Goal: Task Accomplishment & Management: Use online tool/utility

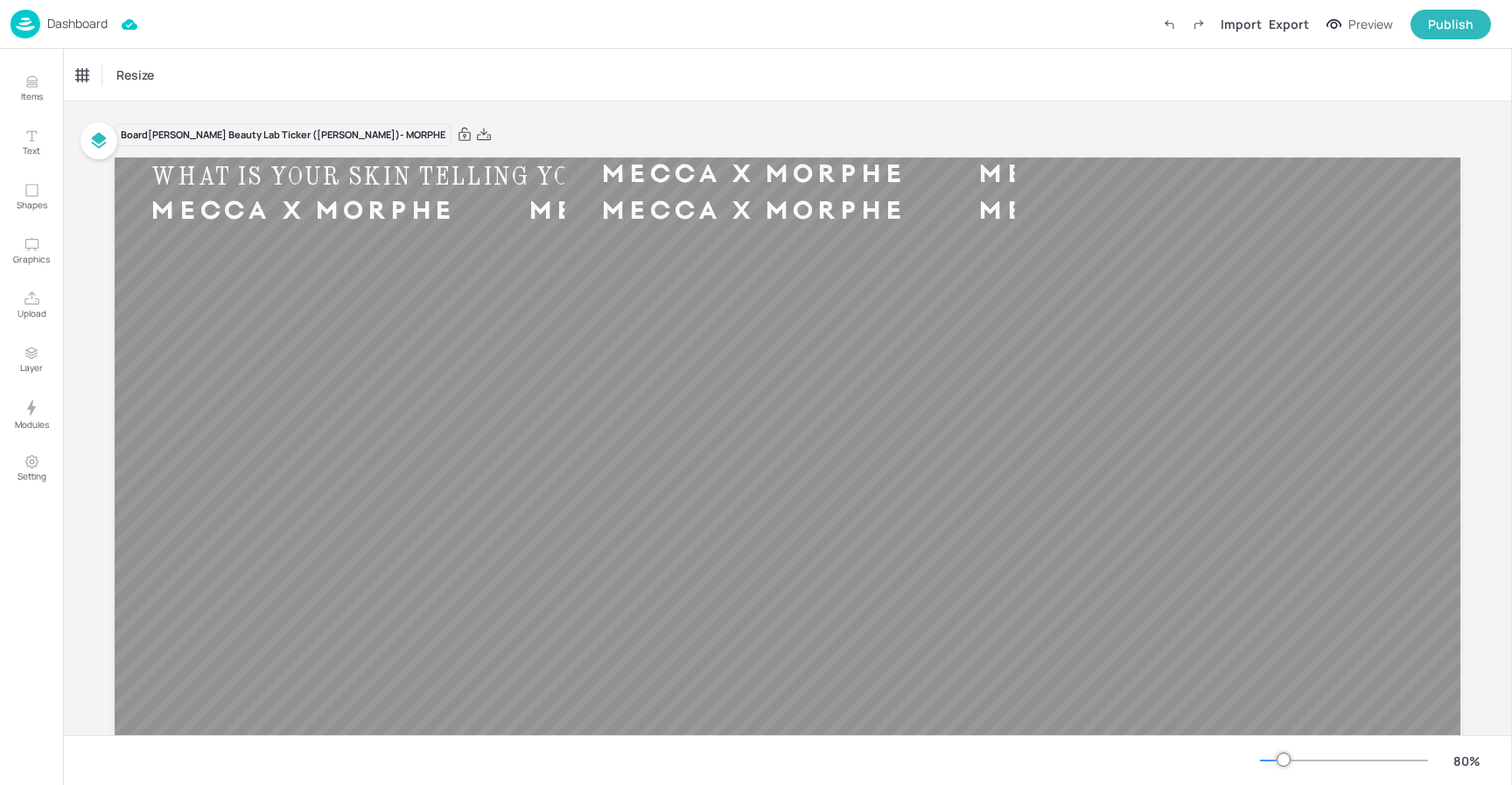
click at [77, 32] on div "Dashboard" at bounding box center [59, 24] width 98 height 29
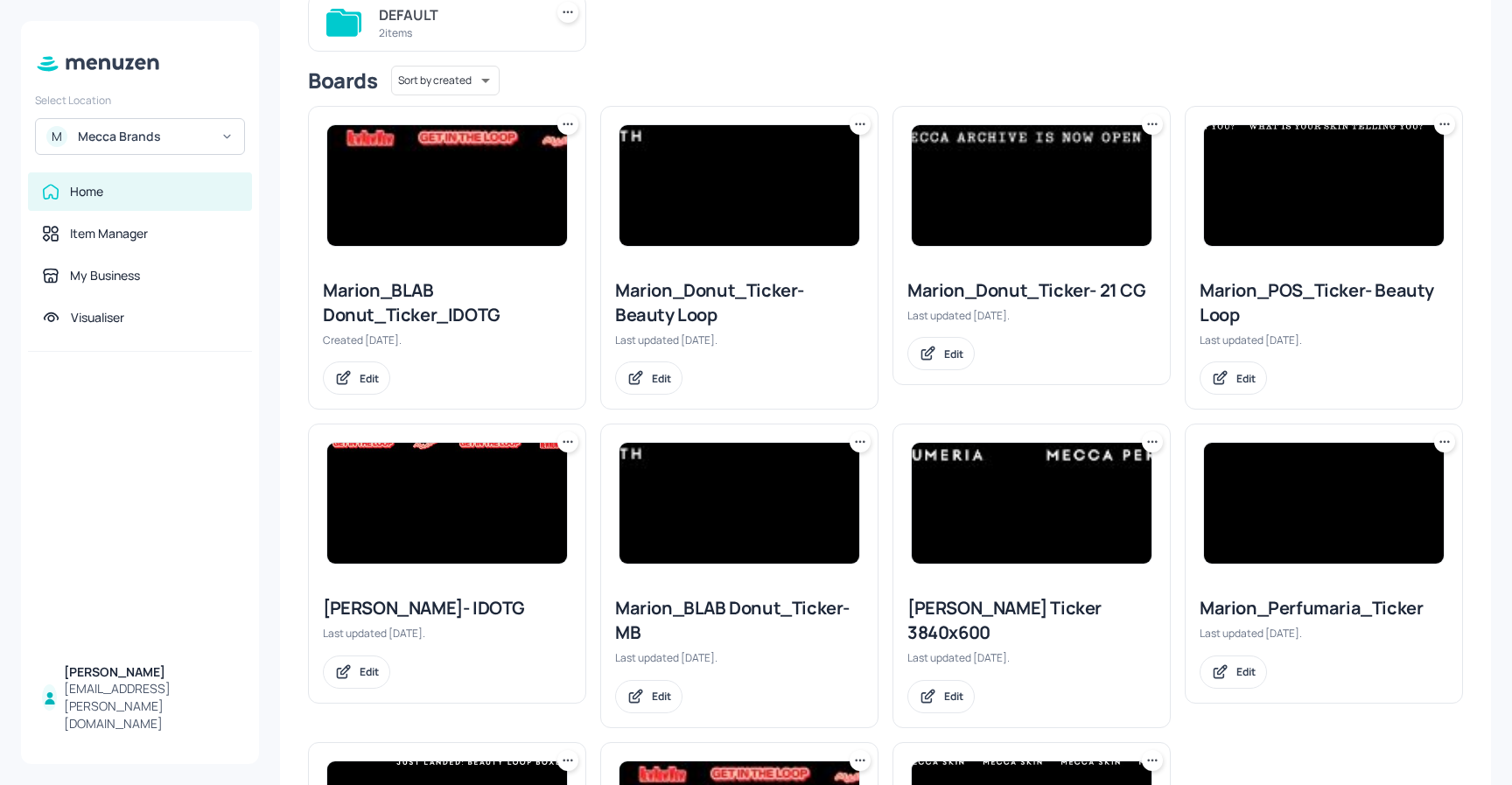
scroll to position [224, 0]
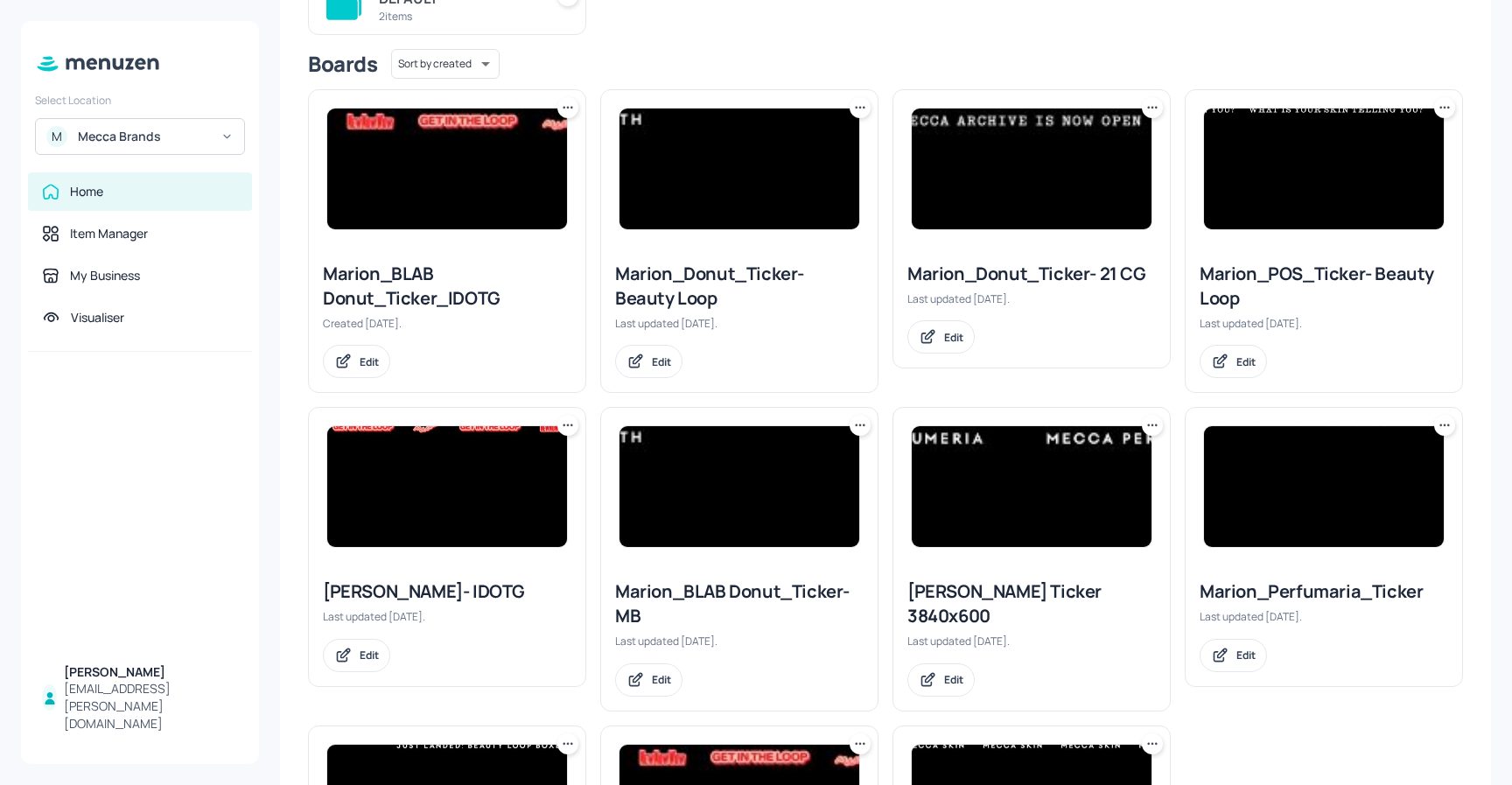
click at [440, 442] on img at bounding box center [447, 486] width 240 height 121
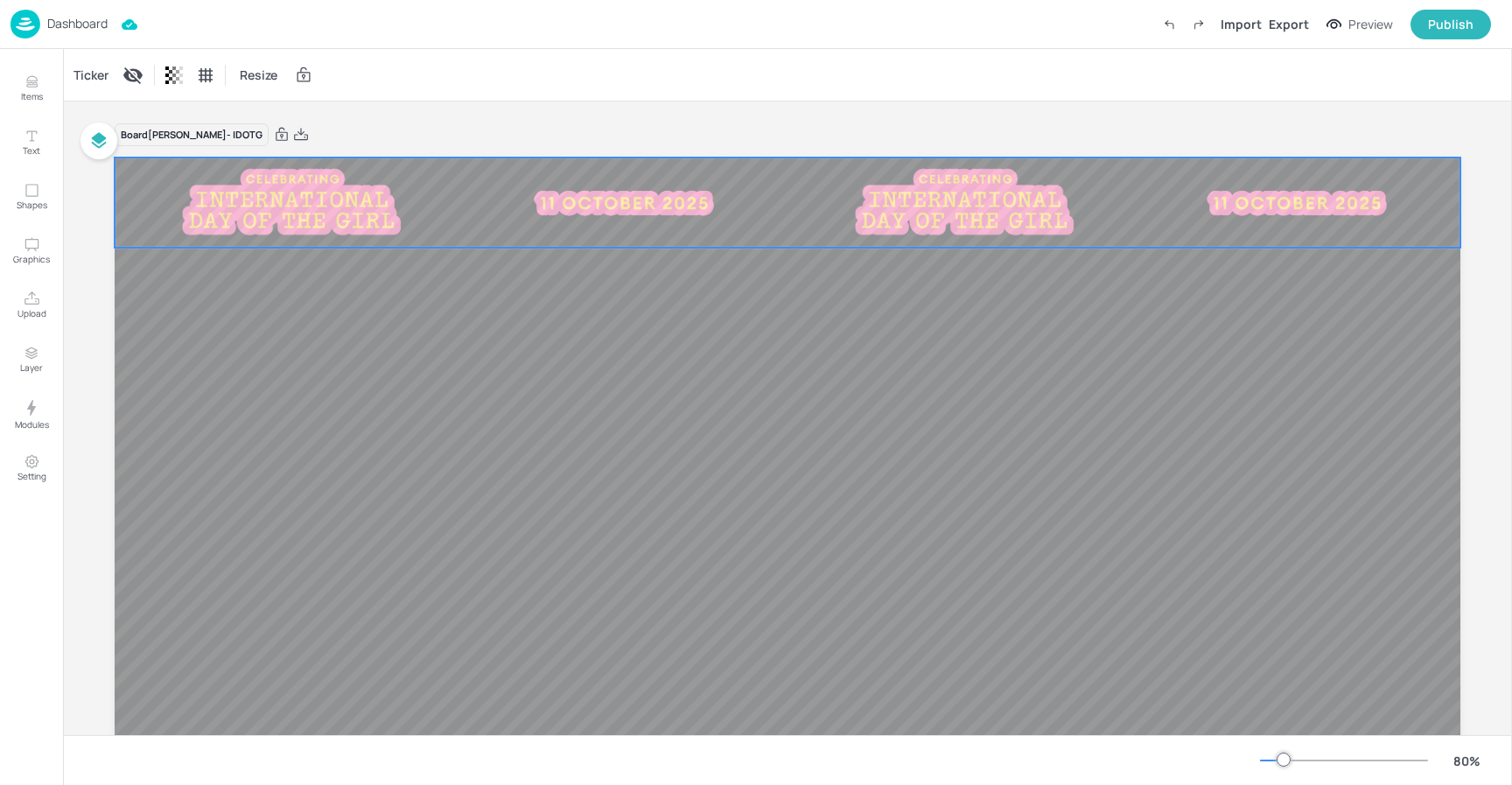
click at [520, 213] on img at bounding box center [624, 202] width 208 height 63
click at [98, 87] on div "Ticker" at bounding box center [90, 74] width 42 height 28
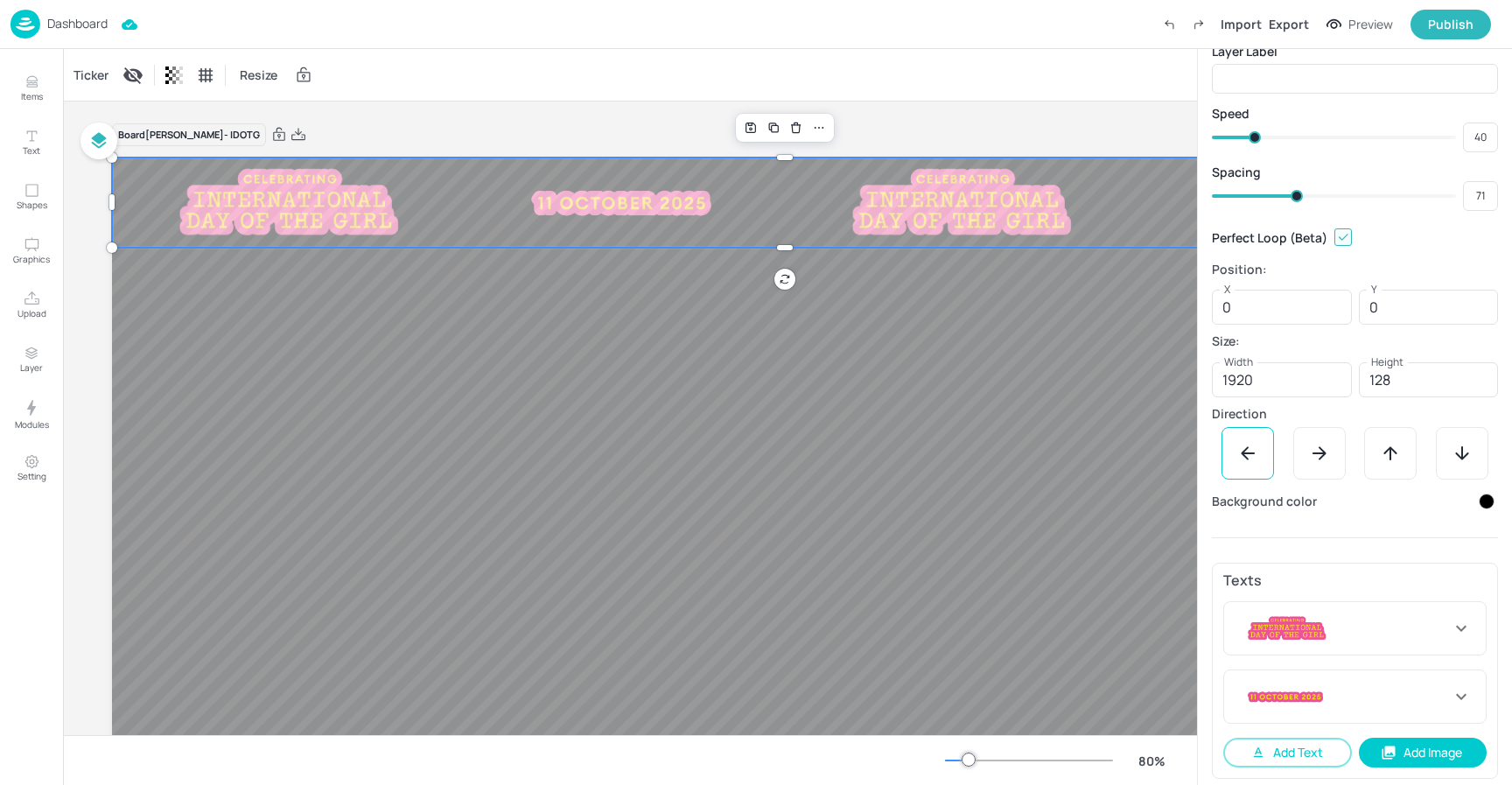
scroll to position [56, 0]
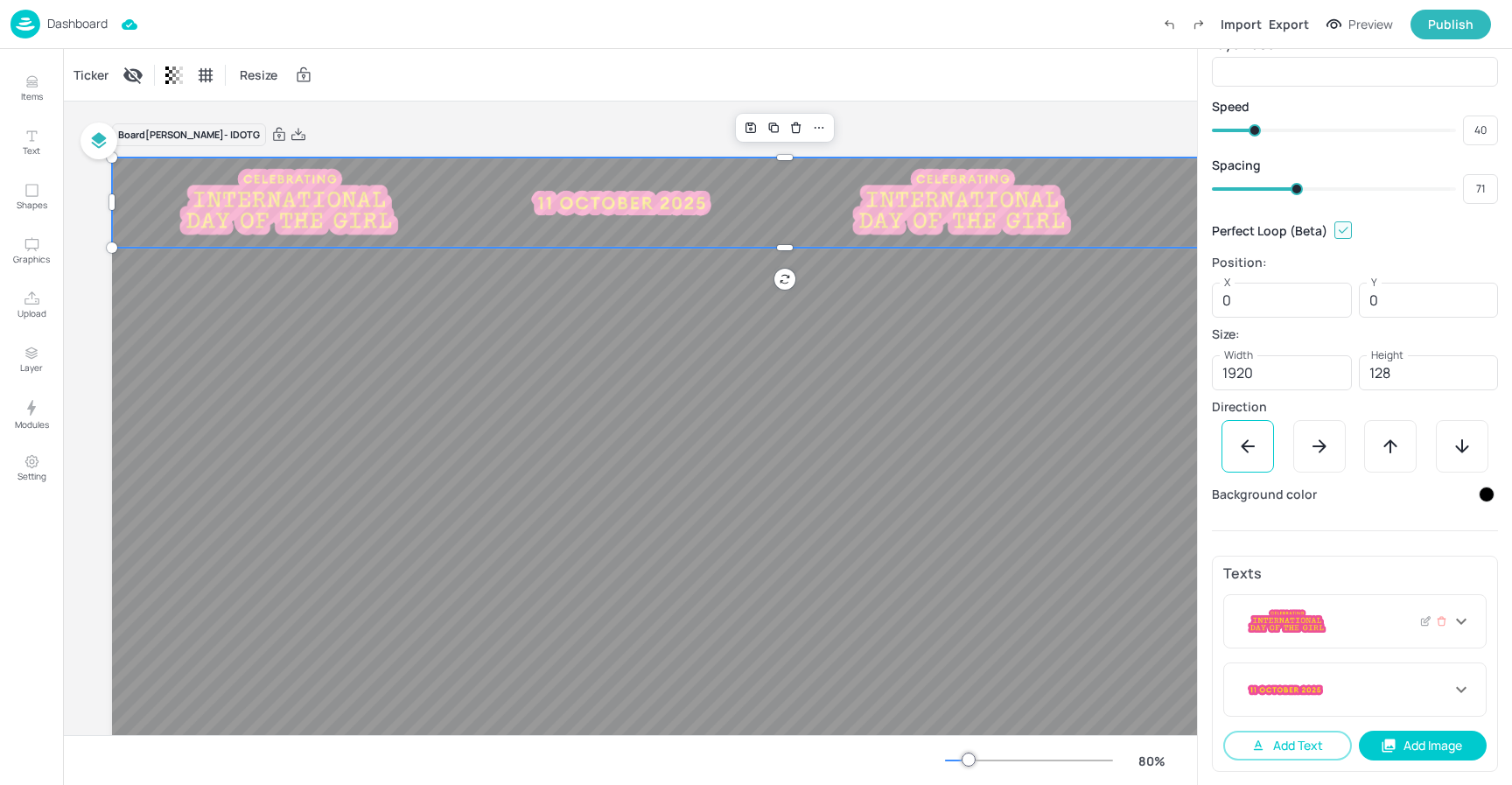
click at [1369, 639] on div at bounding box center [1355, 621] width 261 height 53
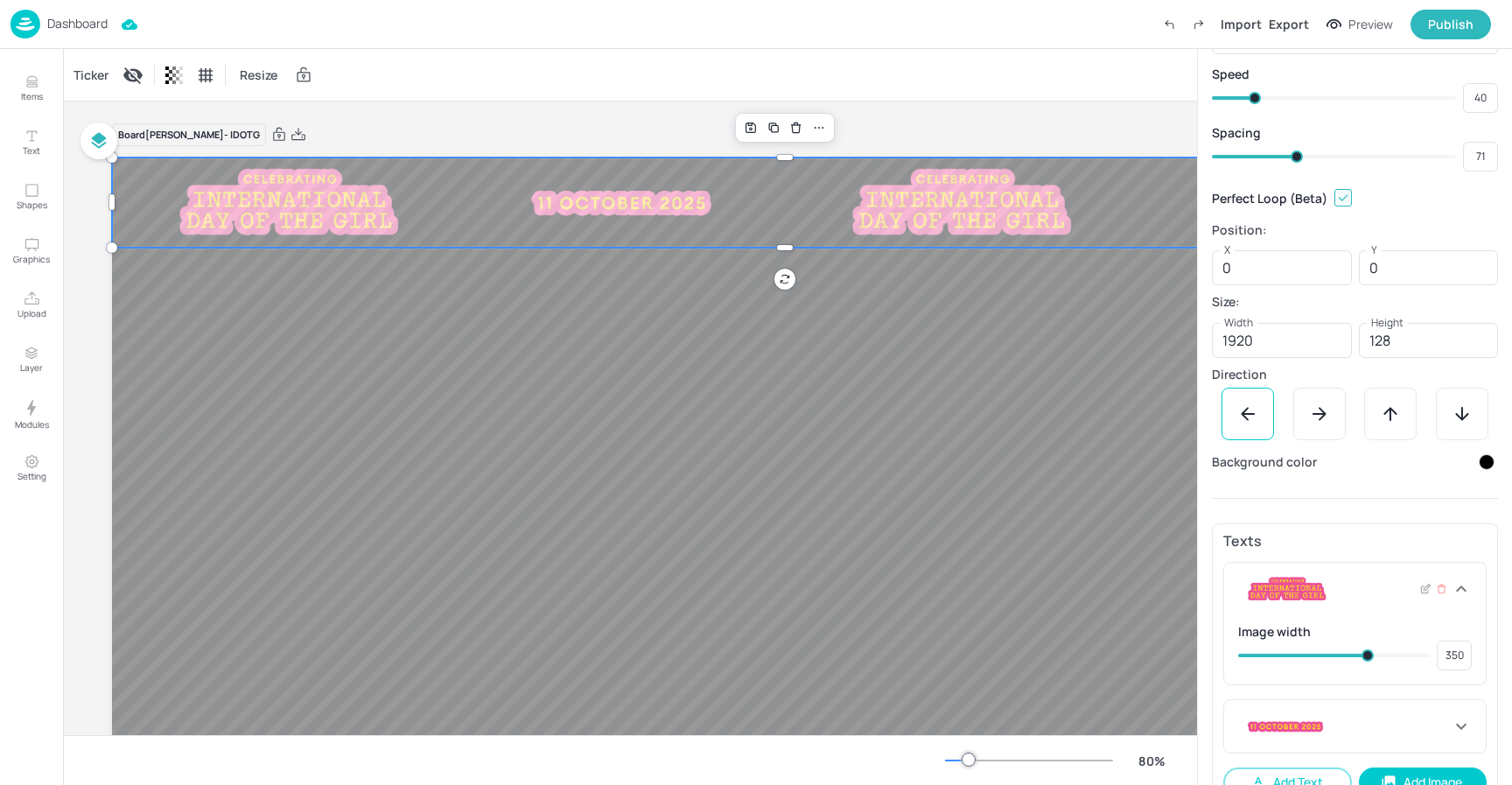
scroll to position [125, 0]
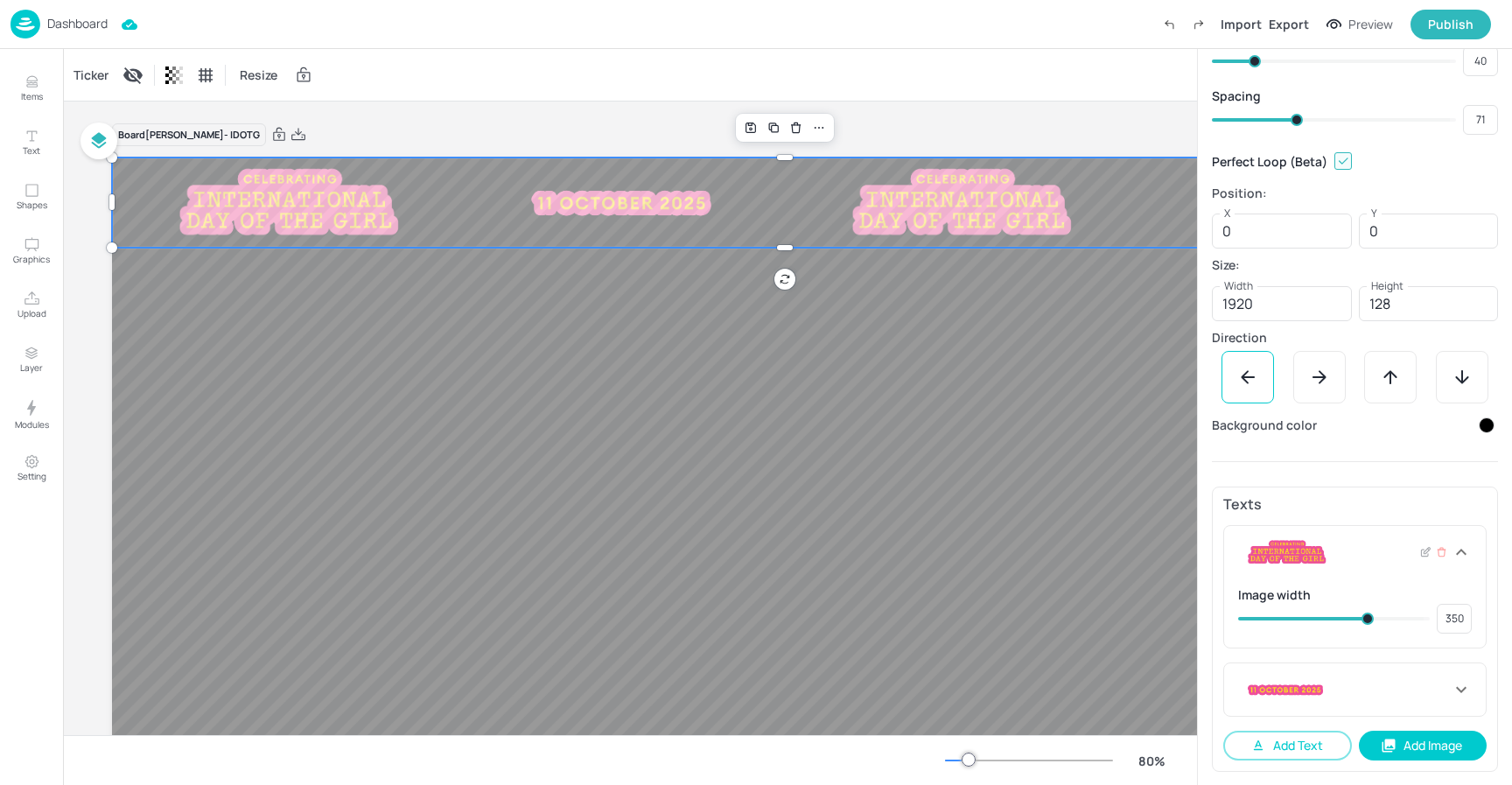
type input "340"
type input "338"
click at [1359, 623] on span at bounding box center [1363, 619] width 13 height 13
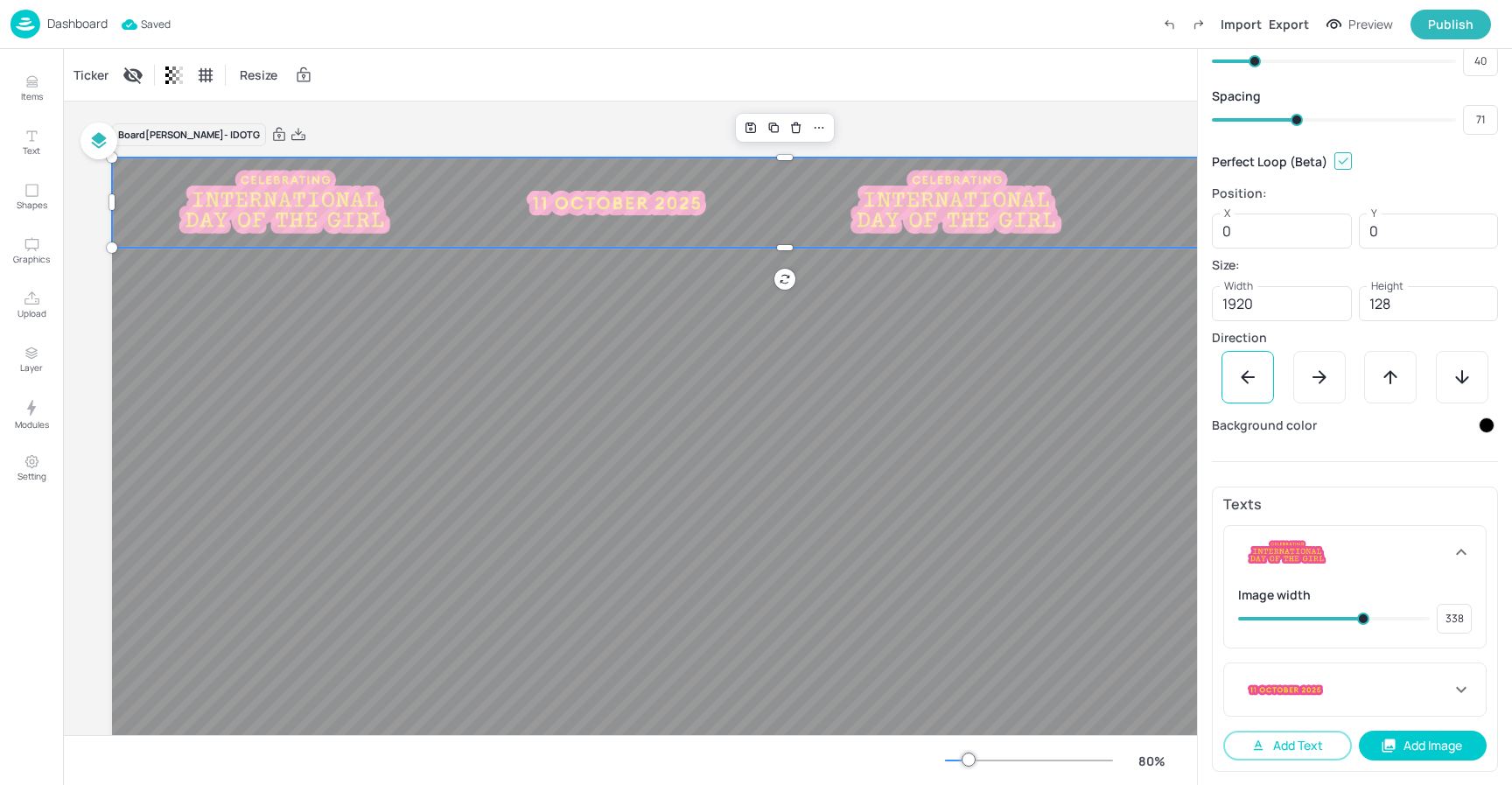
click at [1441, 41] on div "Dashboard Saved Import Export Preview Publish" at bounding box center [751, 24] width 1480 height 48
click at [1448, 29] on div "Publish" at bounding box center [1450, 25] width 46 height 20
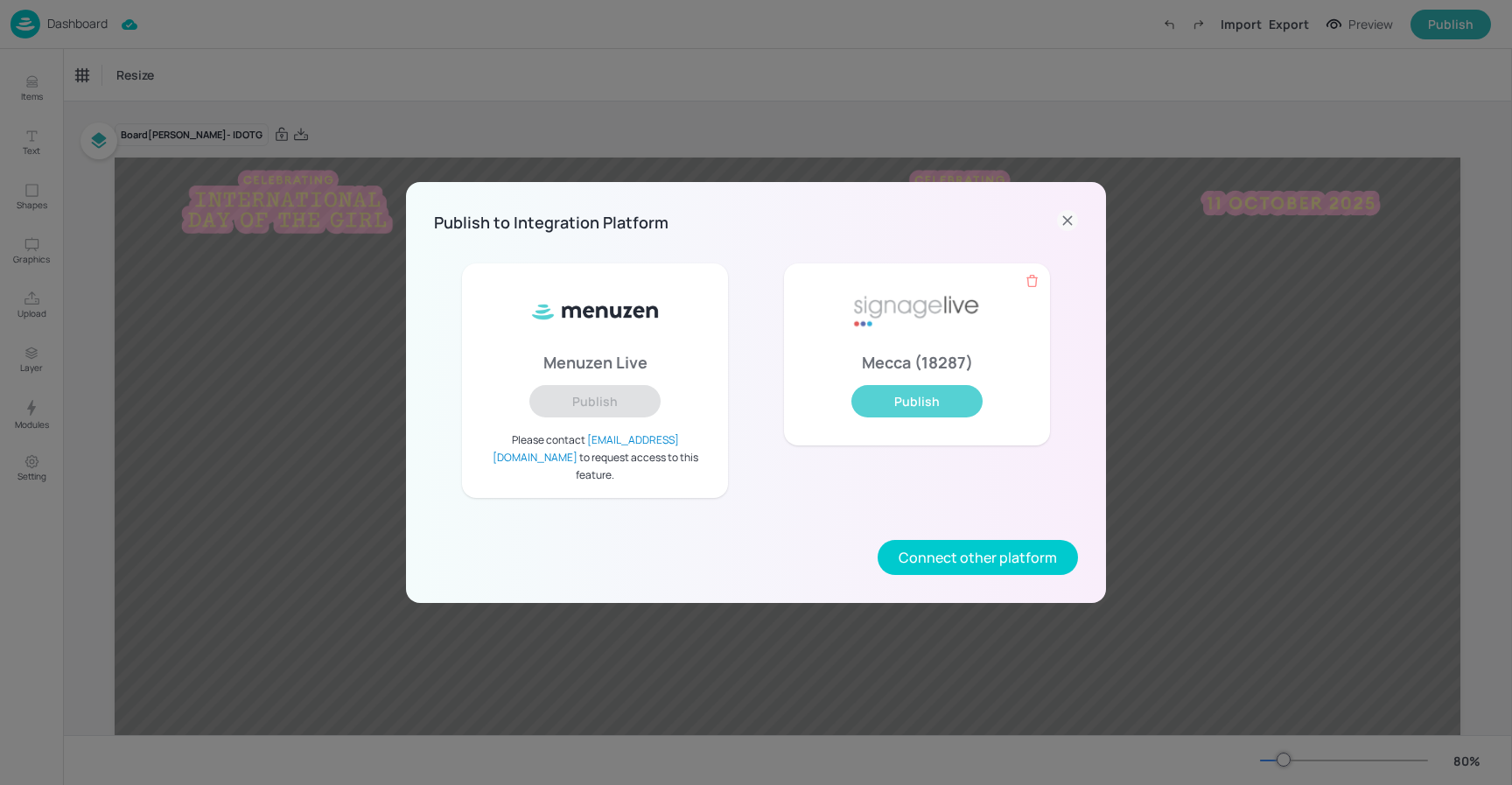
click at [960, 416] on button "Publish" at bounding box center [916, 401] width 132 height 32
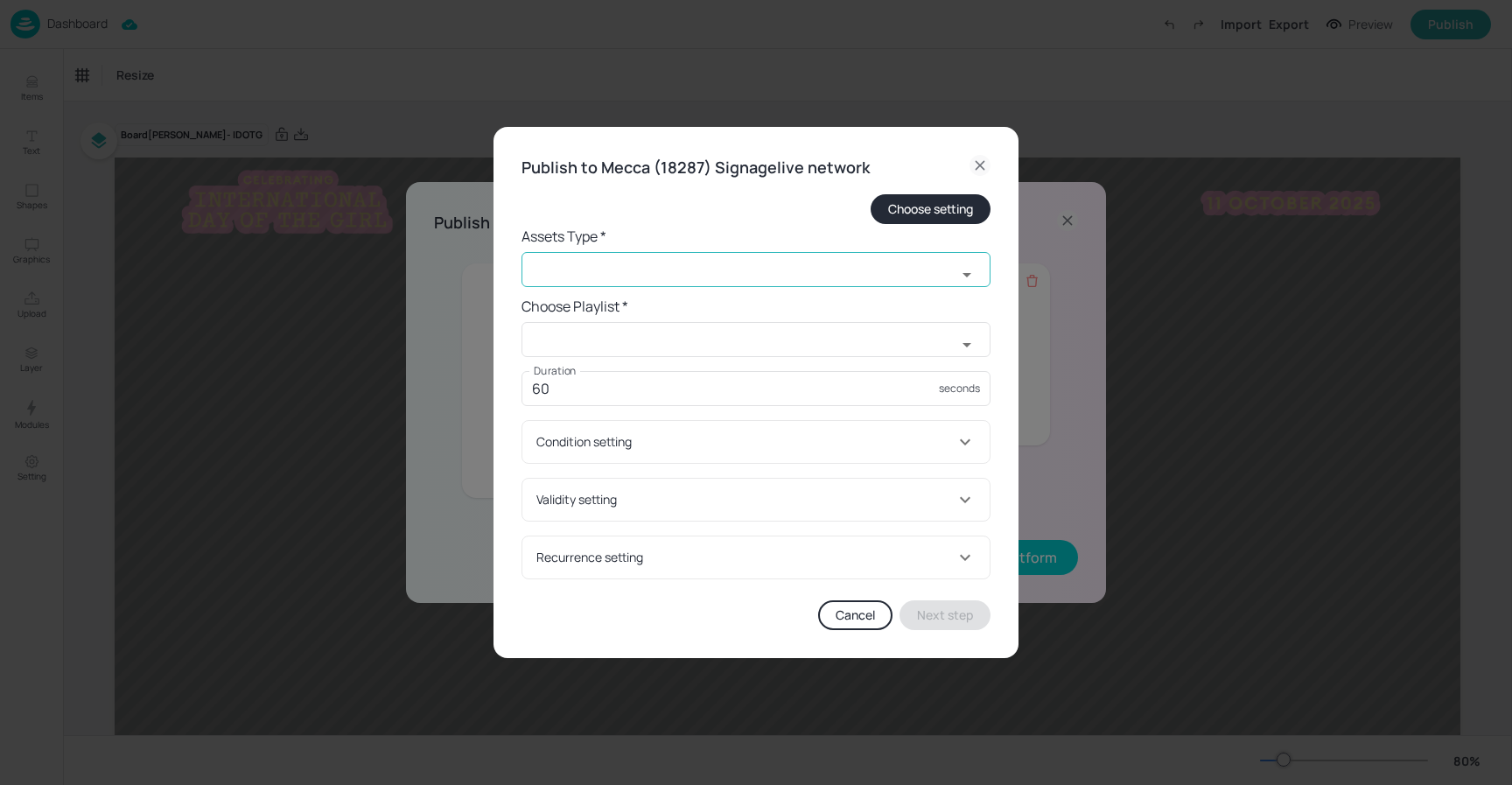
click at [709, 277] on input "text" at bounding box center [739, 269] width 435 height 35
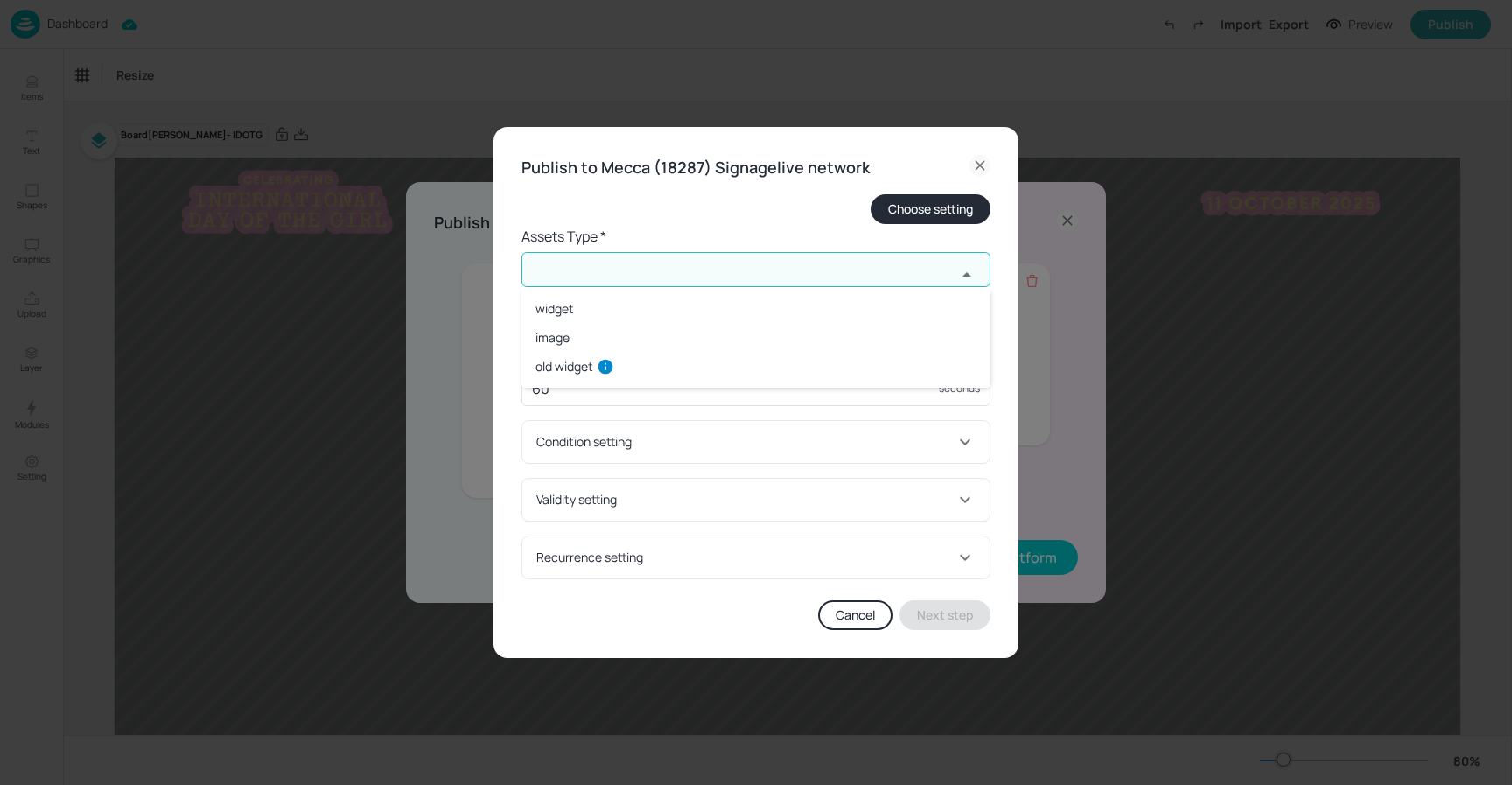
click at [683, 310] on li "widget" at bounding box center [756, 309] width 469 height 29
type input "widget"
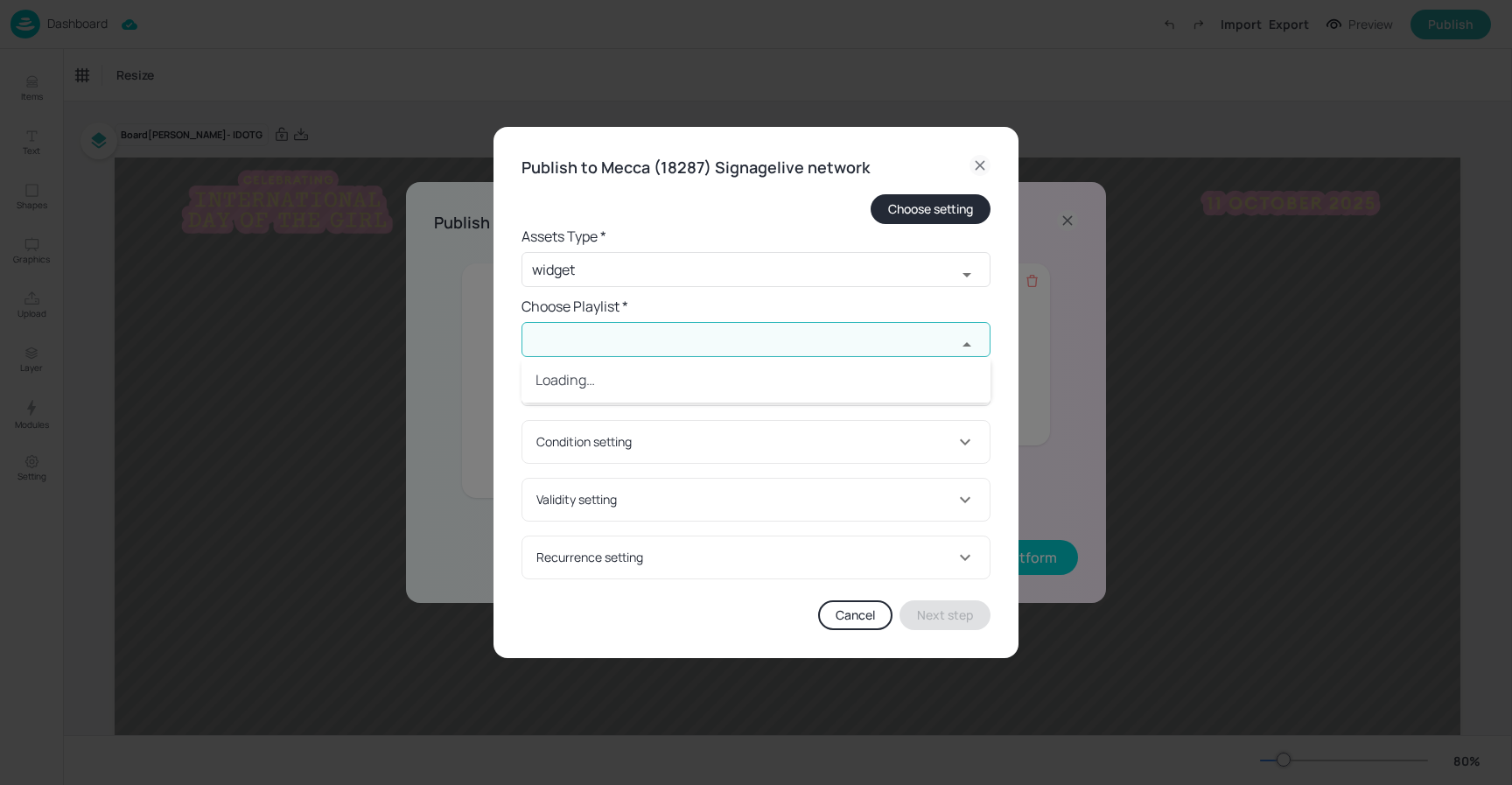
click at [641, 337] on input "text" at bounding box center [739, 339] width 435 height 35
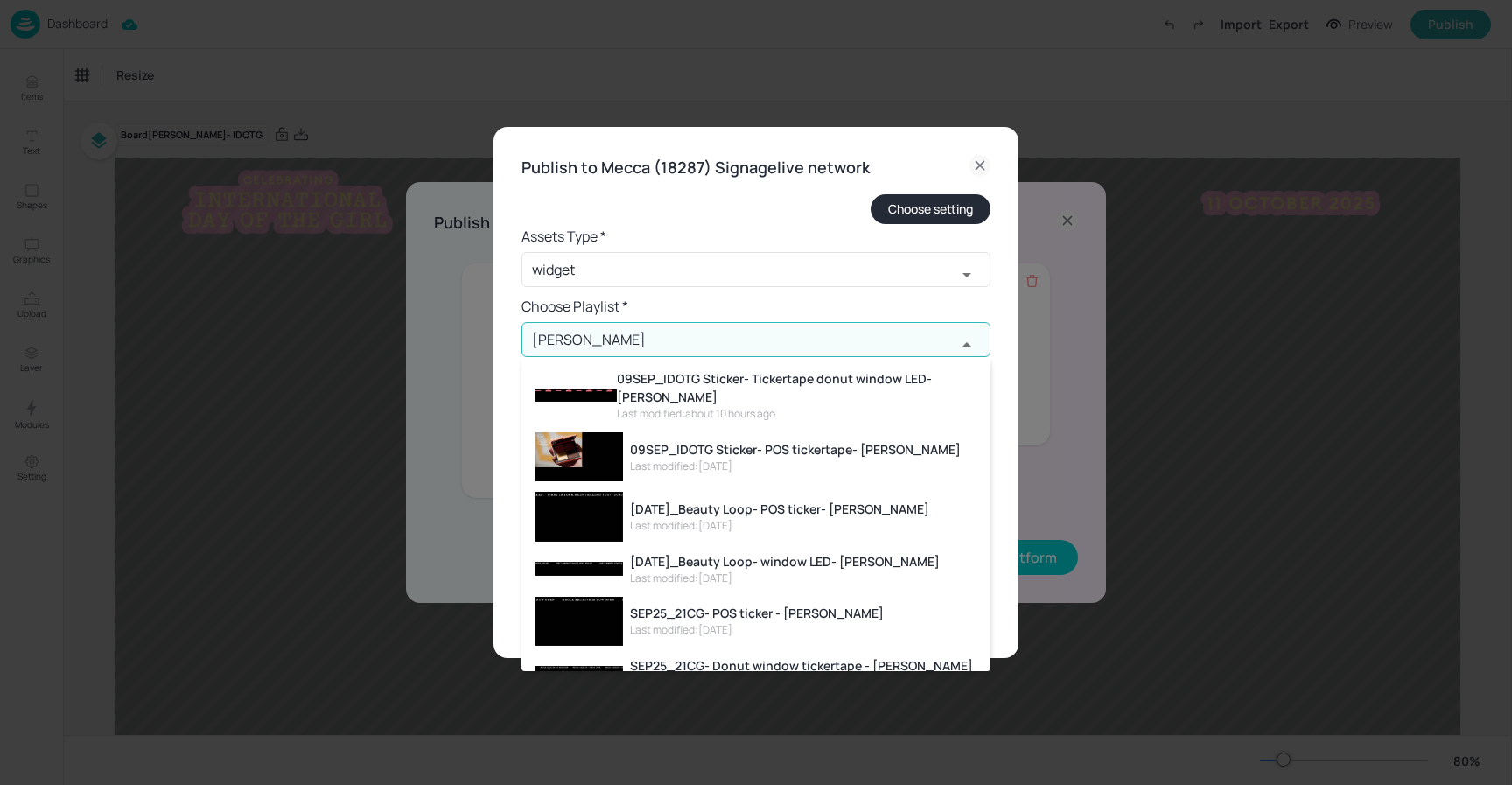
click at [731, 458] on div "Last modified: [DATE]" at bounding box center [795, 466] width 331 height 16
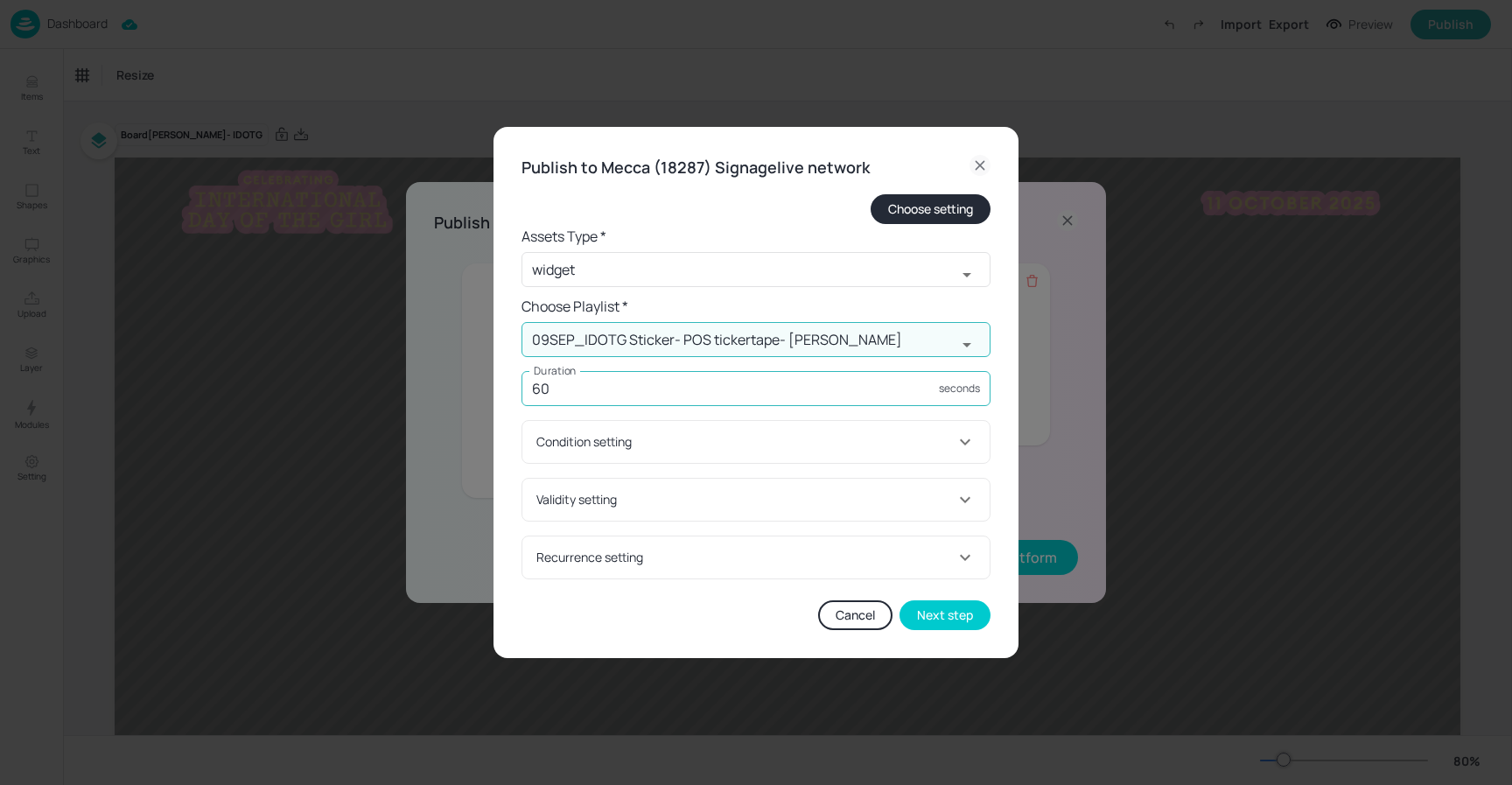
type input "09SEP_IDOTG Sticker- POS tickertape- [PERSON_NAME]"
click at [689, 400] on input "60" at bounding box center [730, 388] width 417 height 35
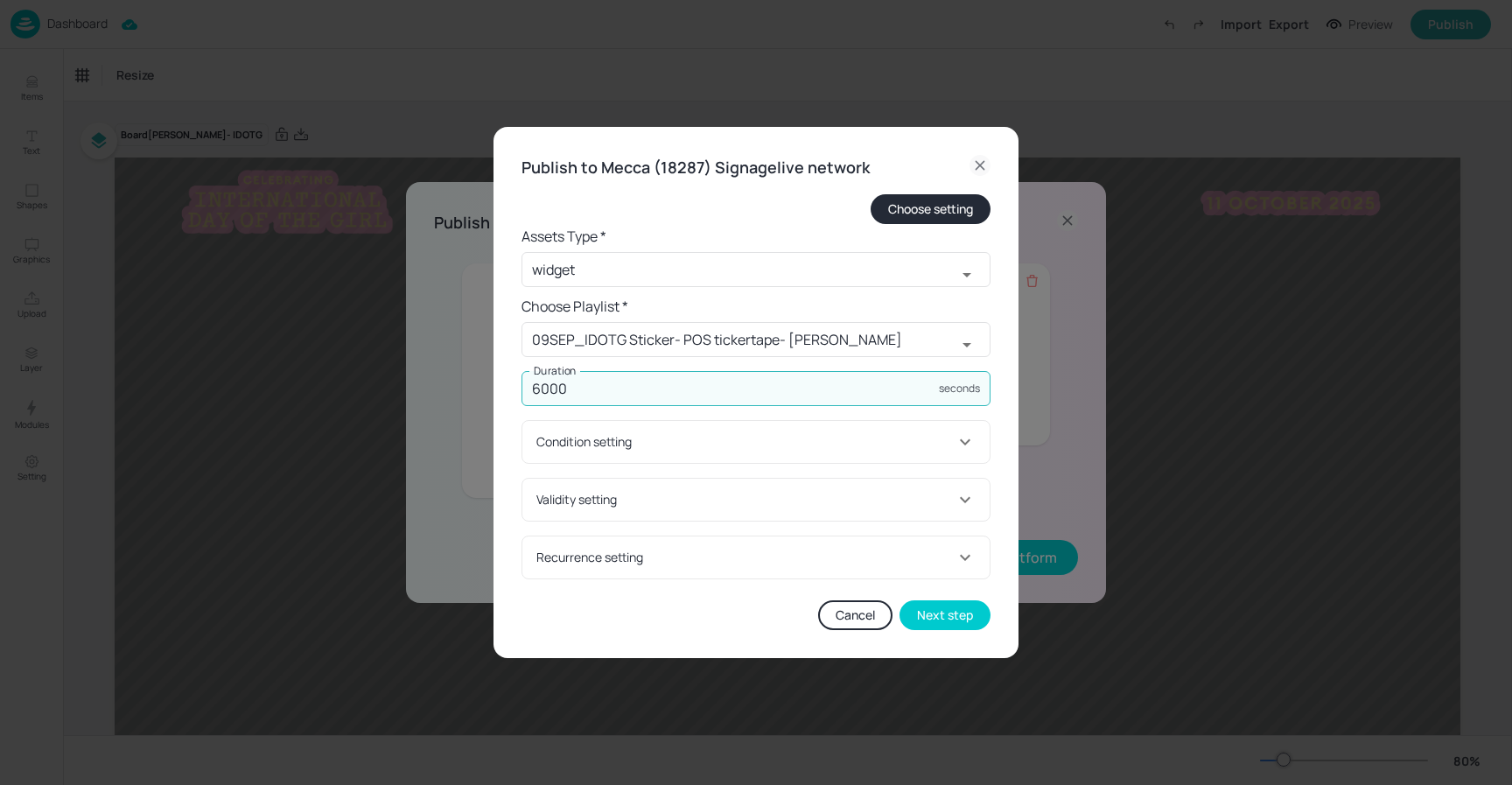
type input "6000"
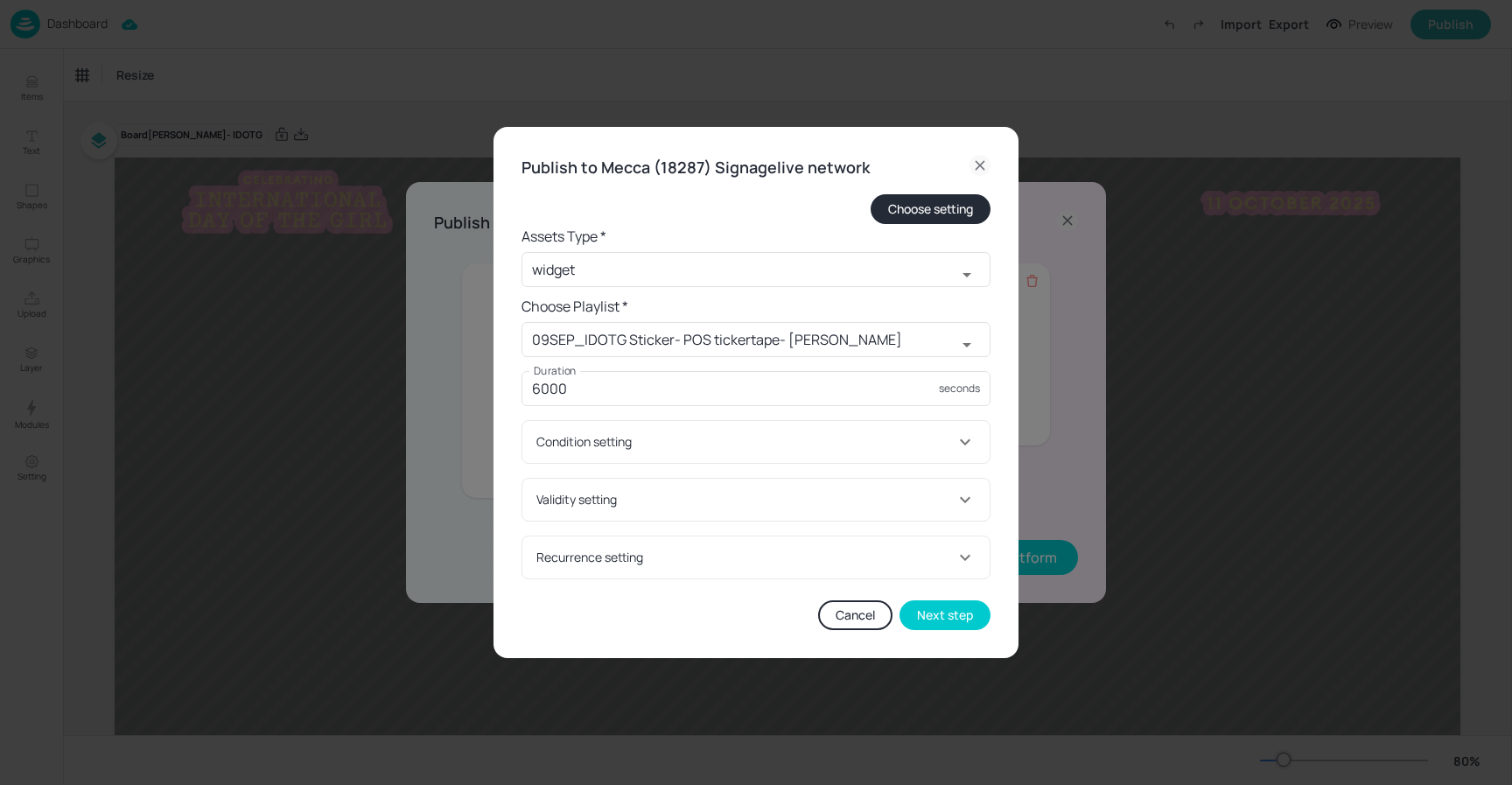
click at [772, 195] on div "Choose setting" at bounding box center [756, 209] width 469 height 30
click at [938, 612] on button "Next step" at bounding box center [945, 615] width 91 height 30
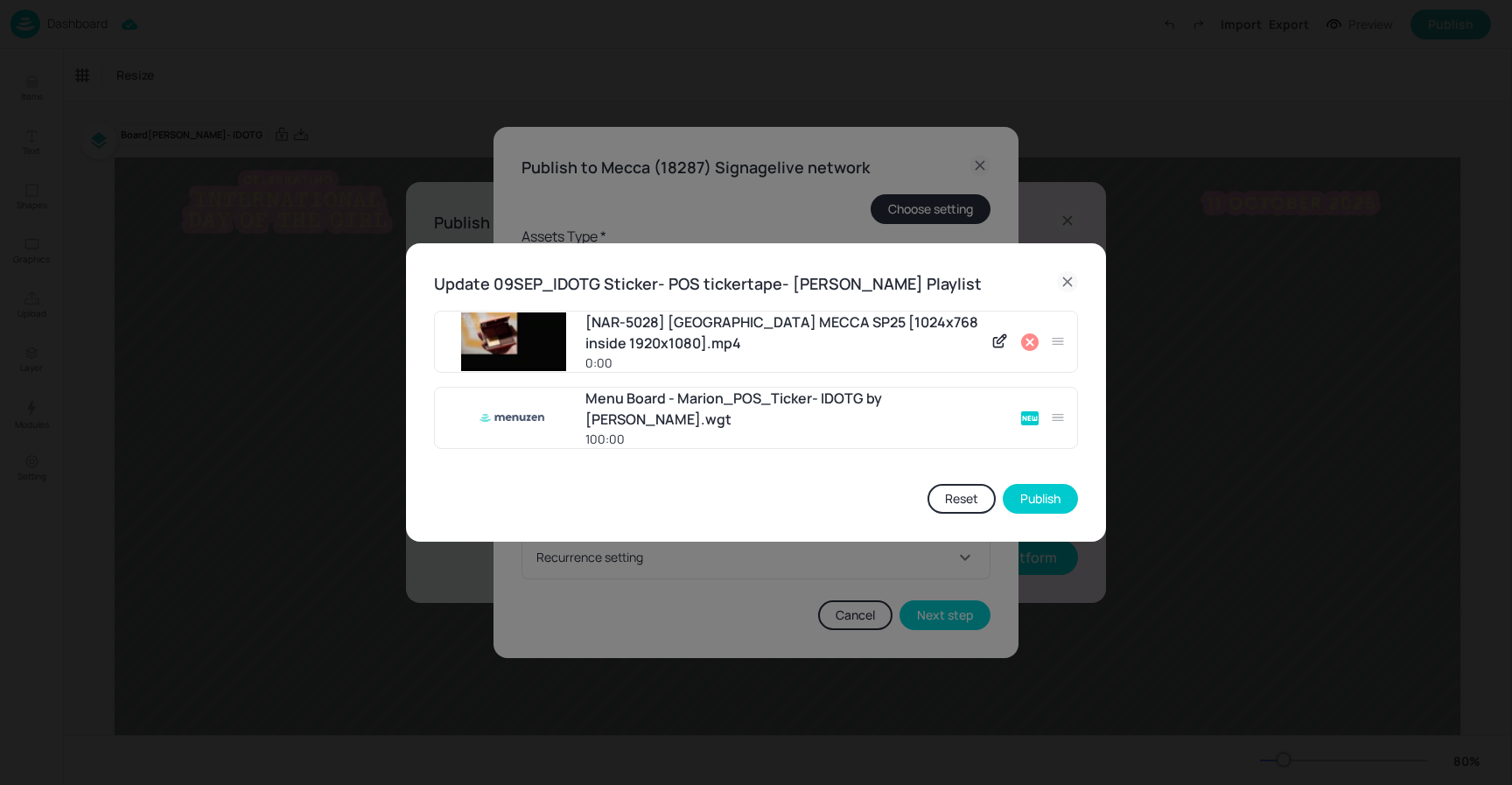
click at [1035, 348] on icon at bounding box center [1030, 343] width 18 height 18
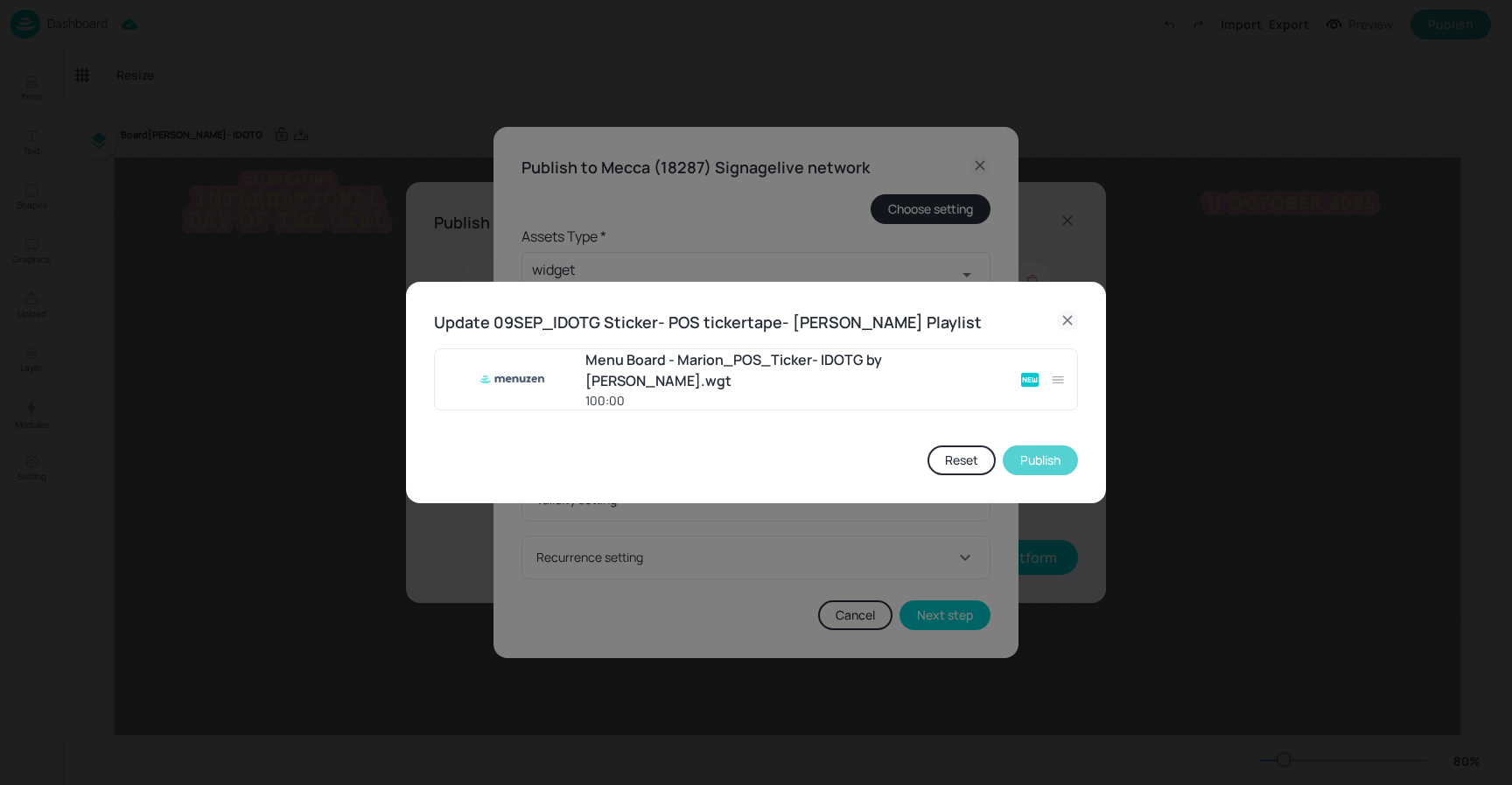
click at [1052, 455] on button "Publish" at bounding box center [1041, 460] width 75 height 30
